Goal: Check status

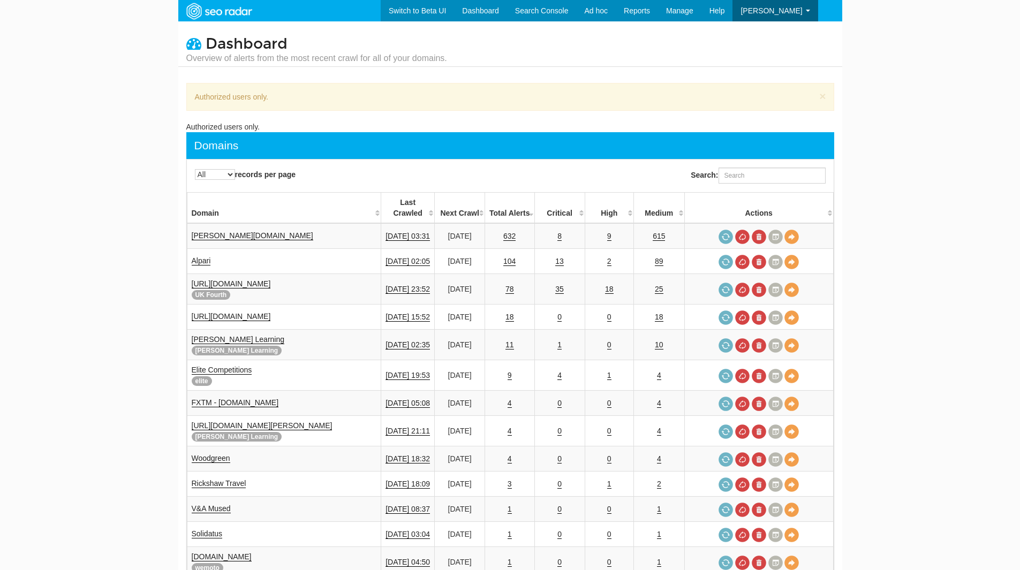
select select "-1"
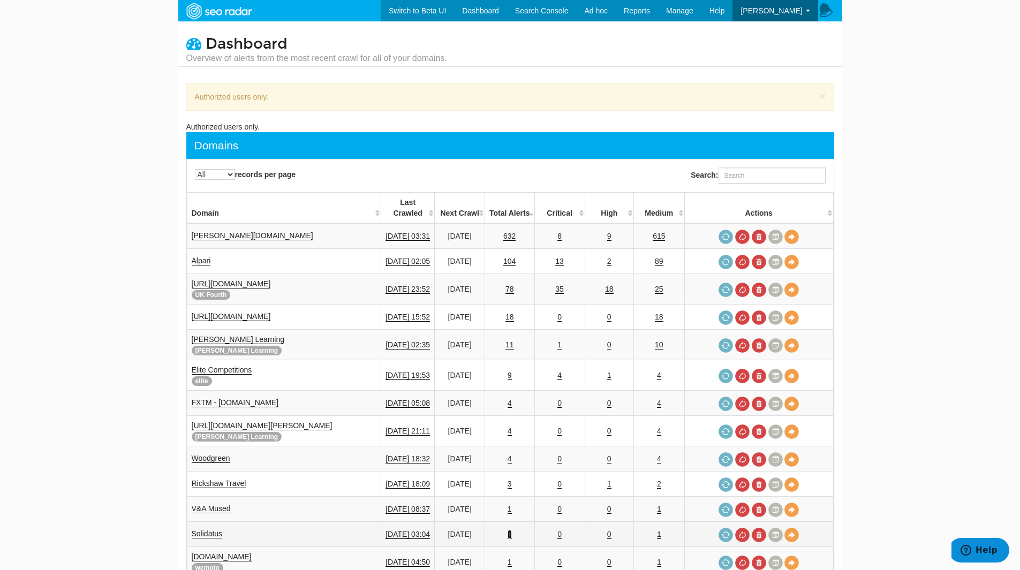
click at [508, 530] on link "1" at bounding box center [510, 534] width 4 height 9
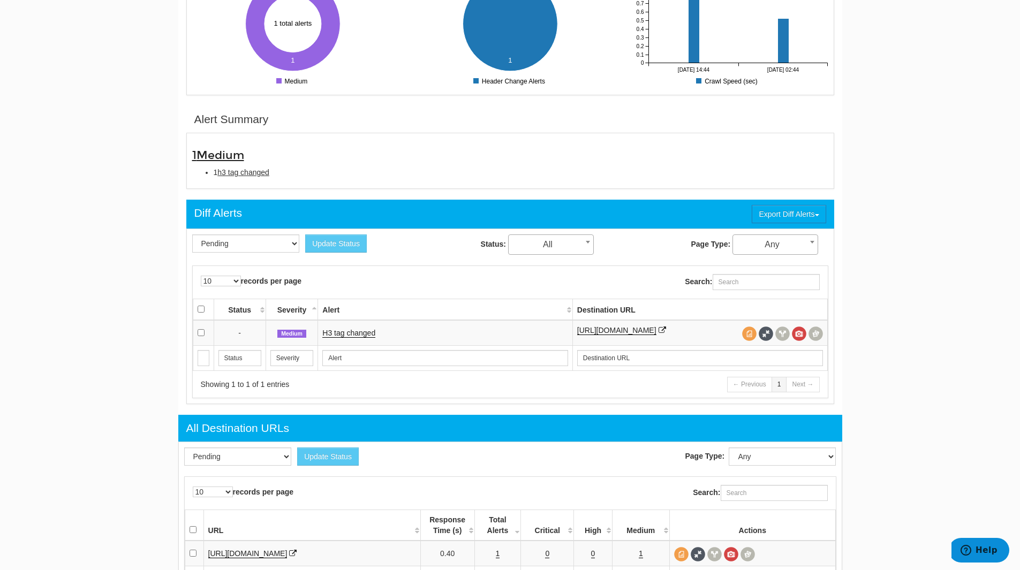
scroll to position [243, 0]
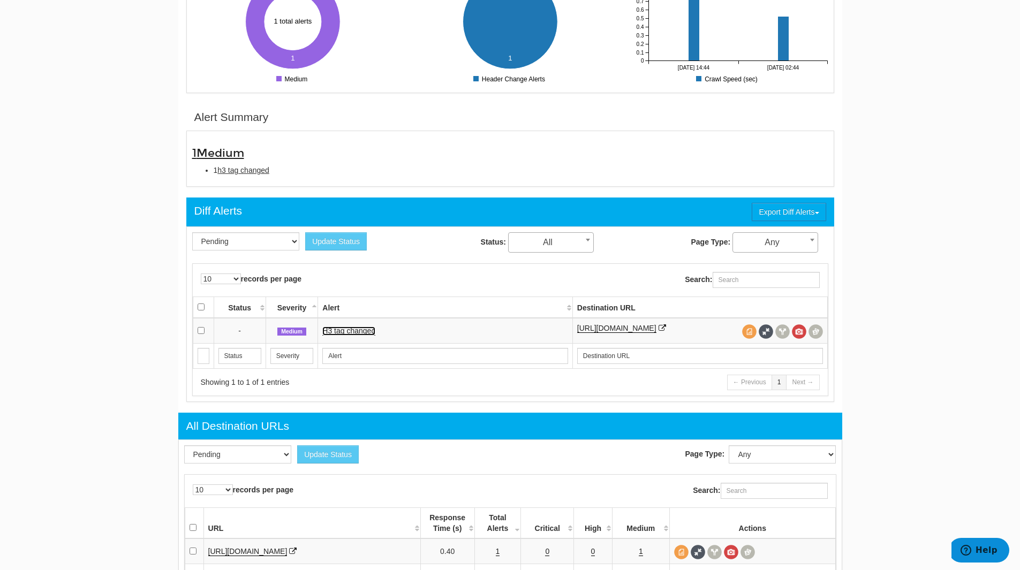
click at [350, 332] on link "H3 tag changed" at bounding box center [348, 331] width 53 height 9
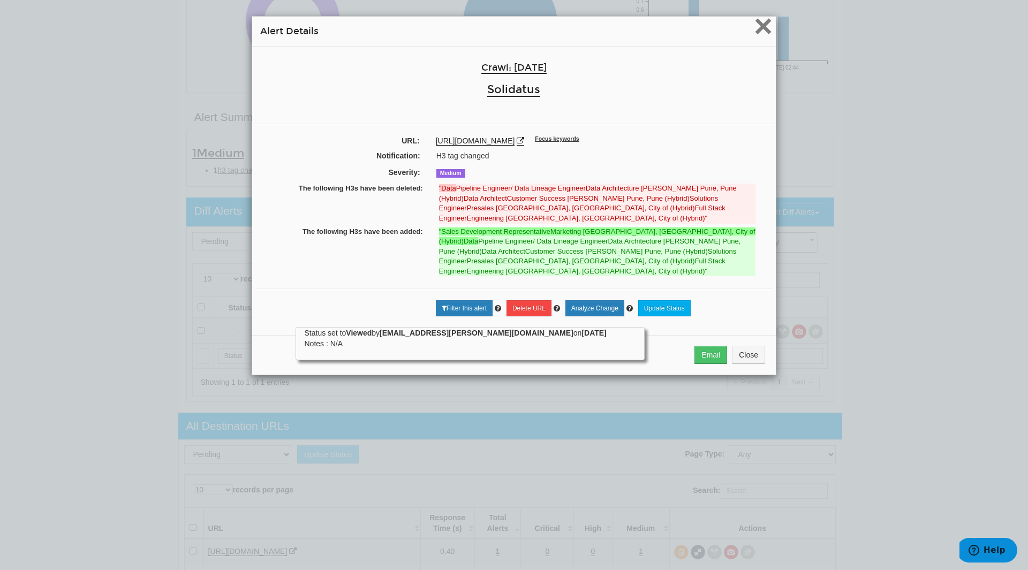
click at [758, 24] on span "×" at bounding box center [763, 26] width 19 height 36
